Goal: Navigation & Orientation: Find specific page/section

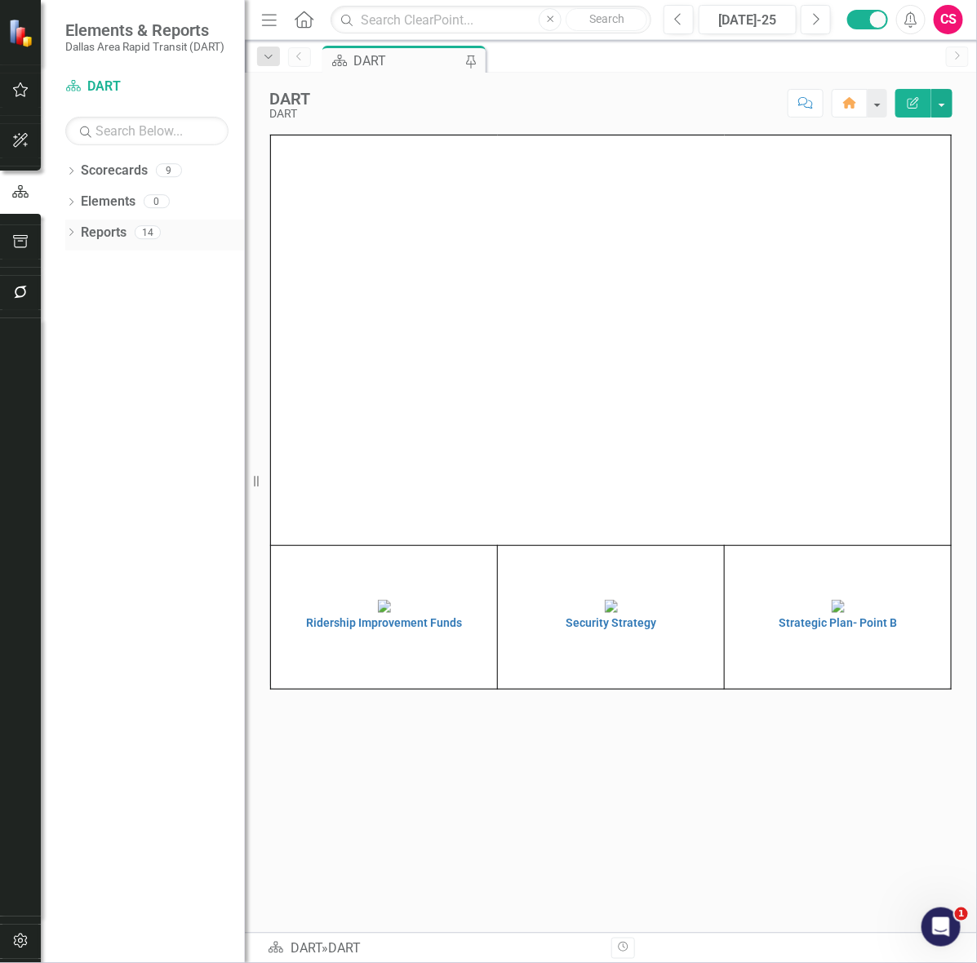
click at [69, 233] on icon "Dropdown" at bounding box center [70, 233] width 11 height 9
click at [109, 308] on link "Default" at bounding box center [163, 319] width 162 height 26
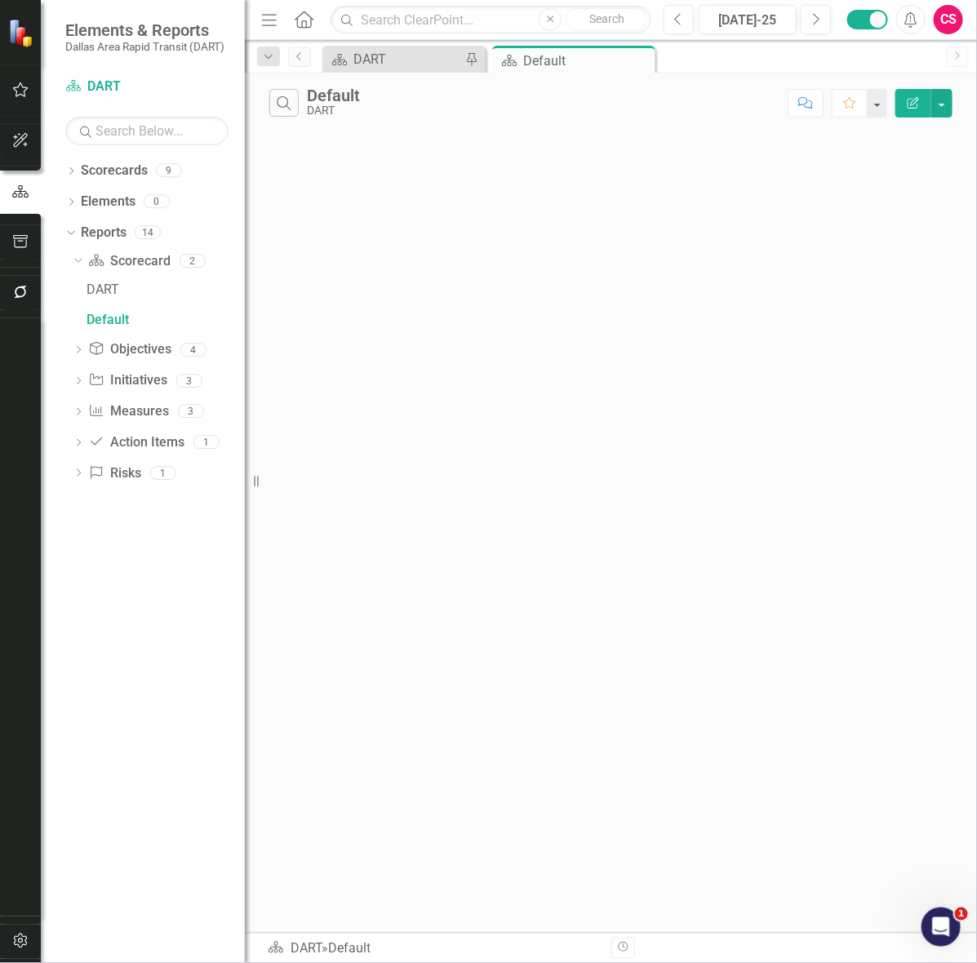
click at [78, 351] on icon "Dropdown" at bounding box center [78, 351] width 11 height 9
click at [73, 204] on icon "Dropdown" at bounding box center [70, 203] width 11 height 9
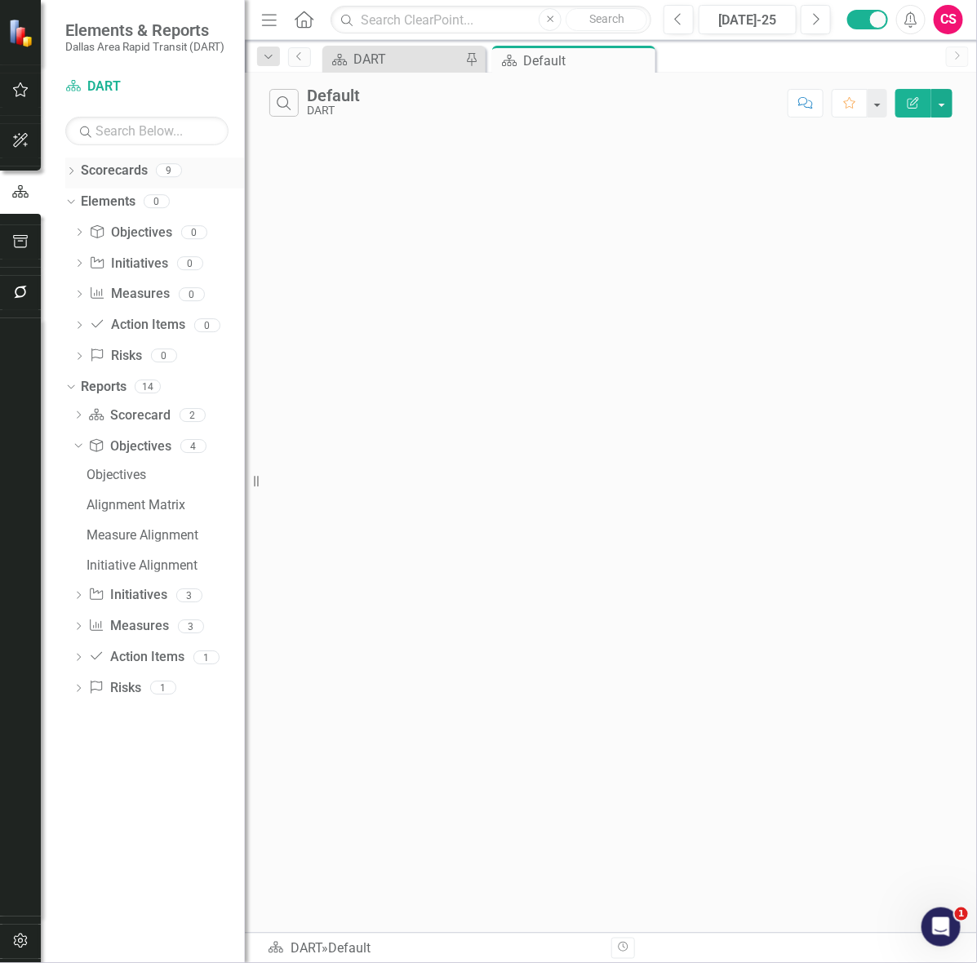
click at [70, 175] on icon "Dropdown" at bounding box center [70, 172] width 11 height 9
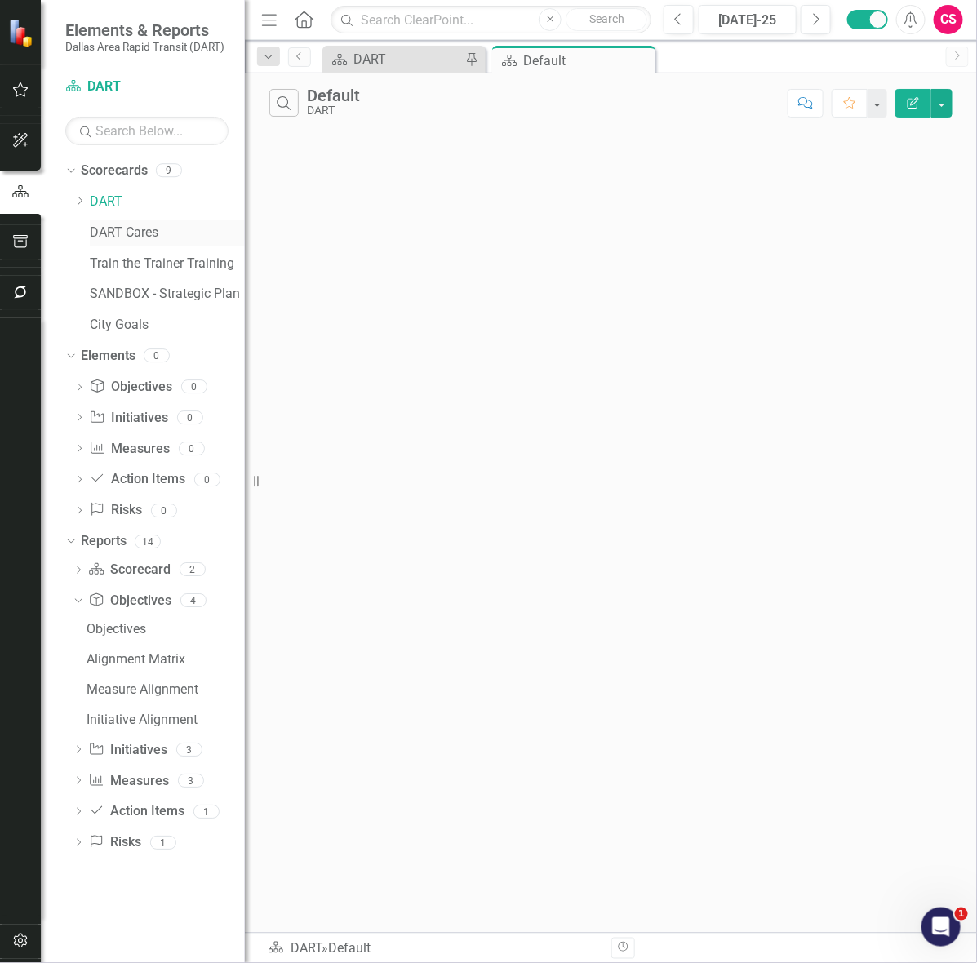
click at [104, 233] on link "DART Cares" at bounding box center [167, 233] width 155 height 19
click at [80, 201] on icon "Dropdown" at bounding box center [79, 201] width 12 height 10
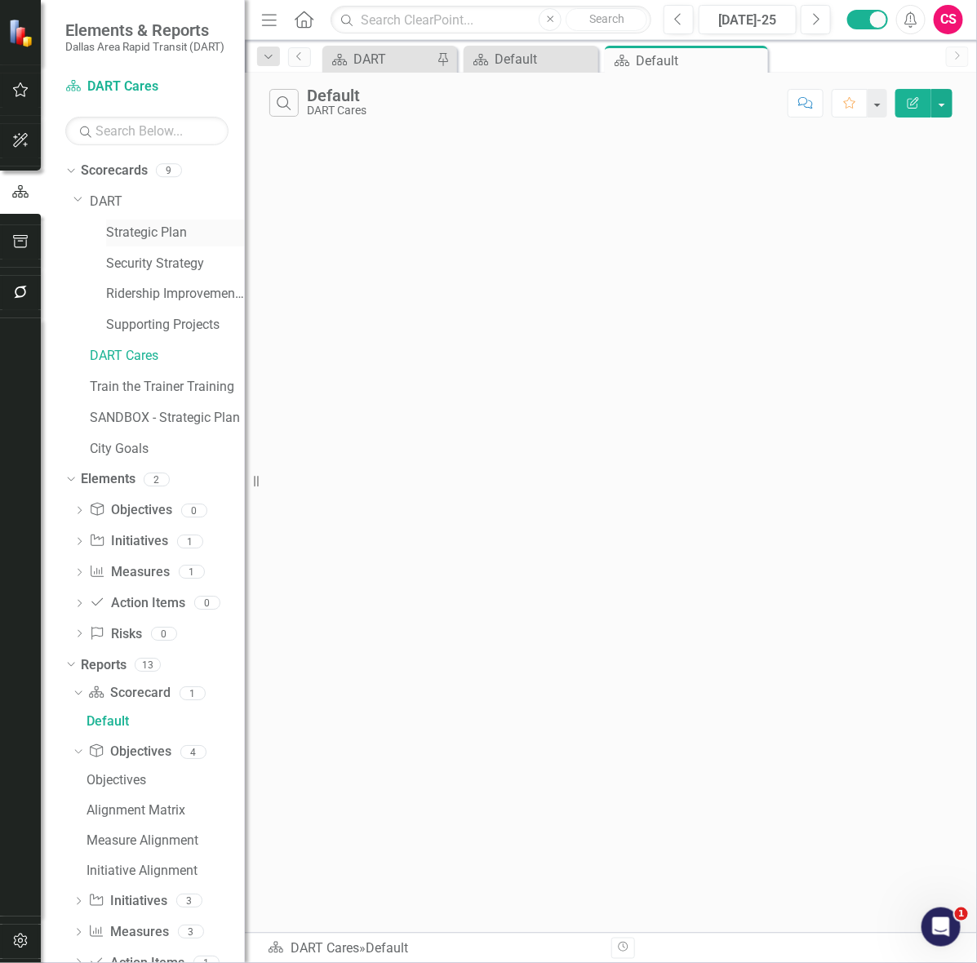
click at [124, 233] on link "Strategic Plan" at bounding box center [175, 233] width 139 height 19
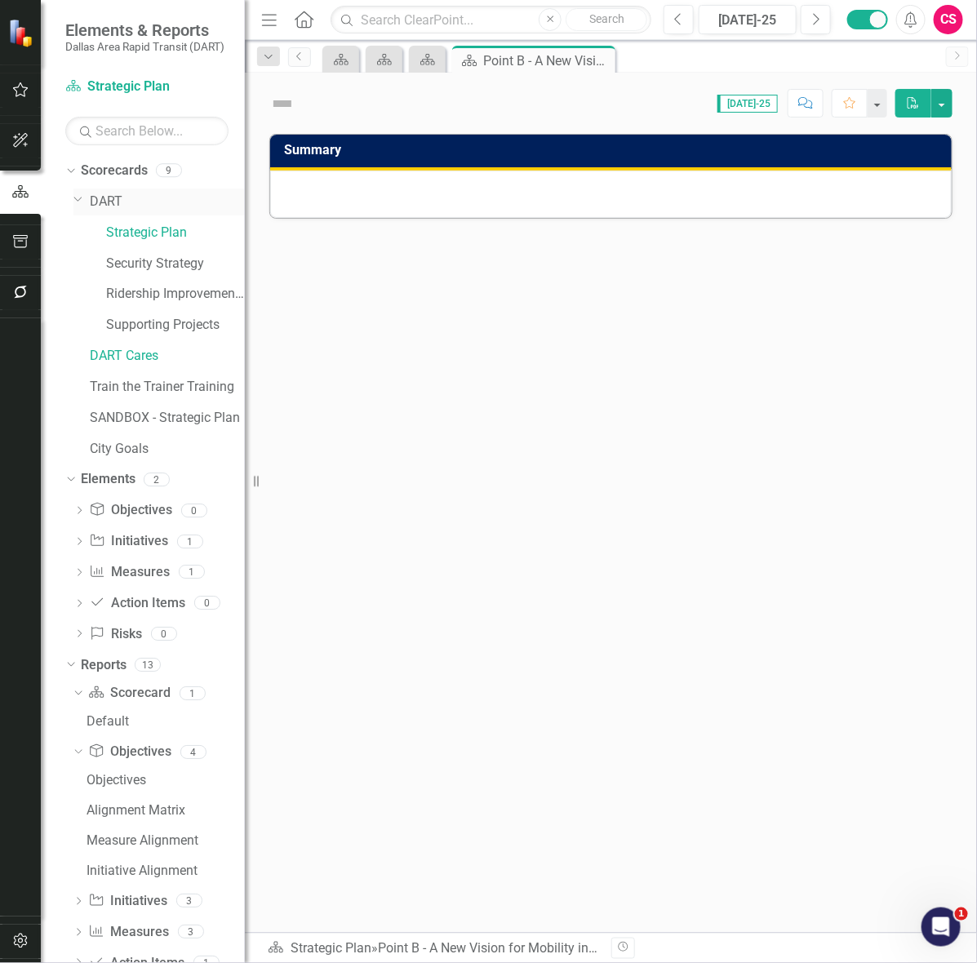
click at [76, 196] on icon "Dropdown" at bounding box center [78, 199] width 10 height 12
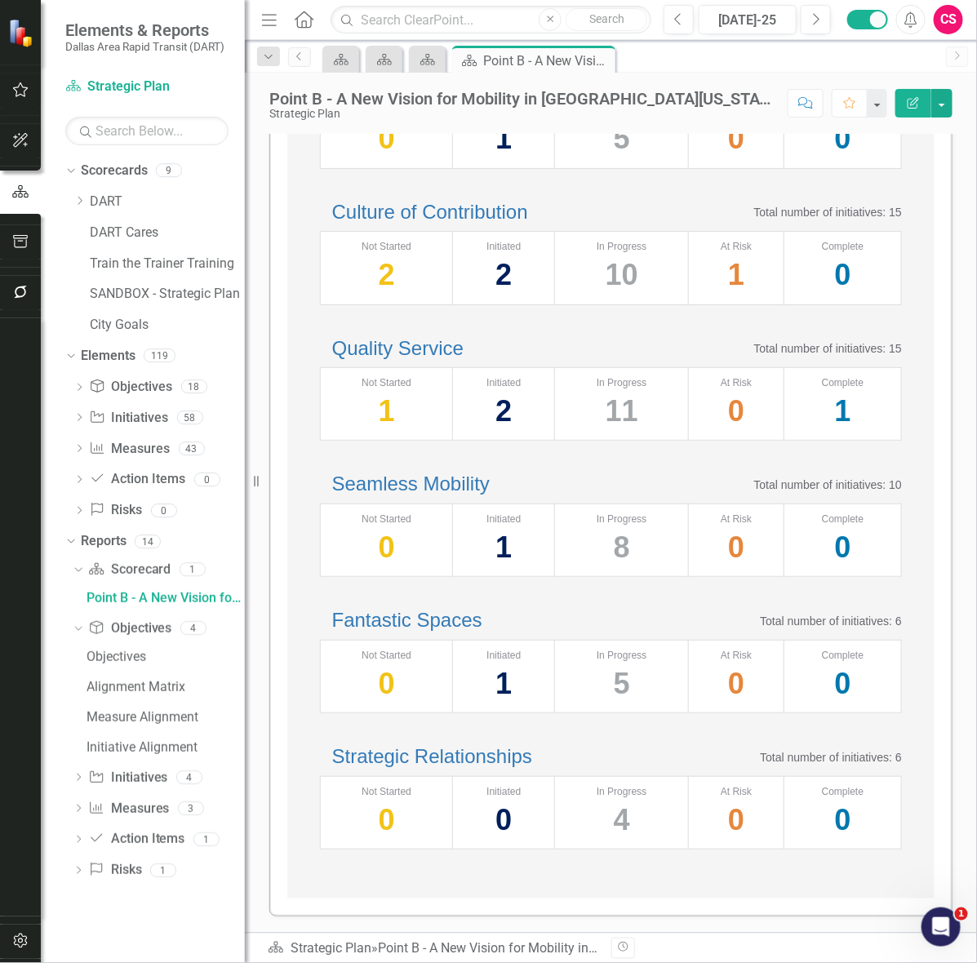
scroll to position [384, 0]
click at [125, 915] on div "Dropdown Scorecards 9 Dropdown DART Strategic Plan Security Strategy Ridership …" at bounding box center [143, 561] width 204 height 806
click at [298, 27] on link "Home" at bounding box center [304, 19] width 21 height 24
